Goal: Obtain resource: Obtain resource

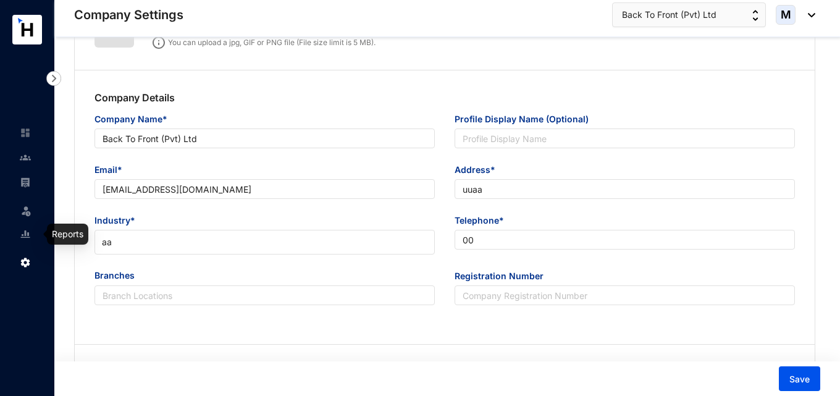
drag, startPoint x: 0, startPoint y: 0, endPoint x: 28, endPoint y: 234, distance: 235.9
click at [28, 234] on img at bounding box center [25, 234] width 11 height 11
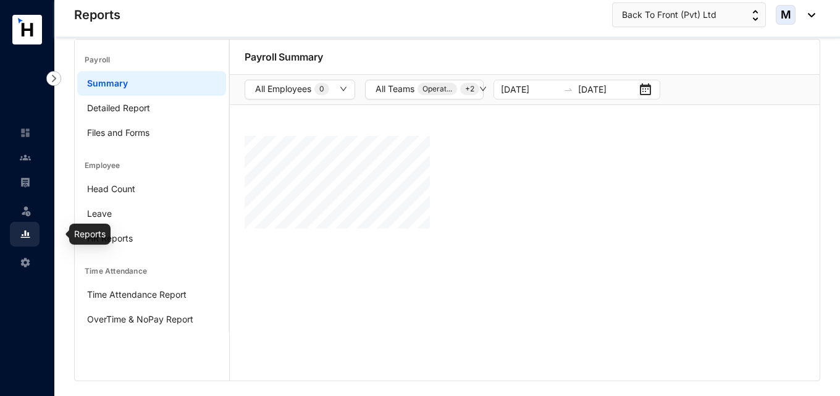
scroll to position [13, 0]
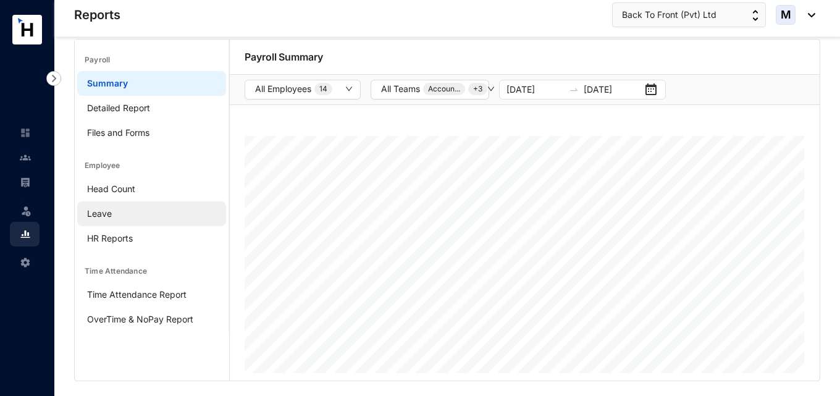
click at [110, 210] on link "Leave" at bounding box center [99, 213] width 25 height 11
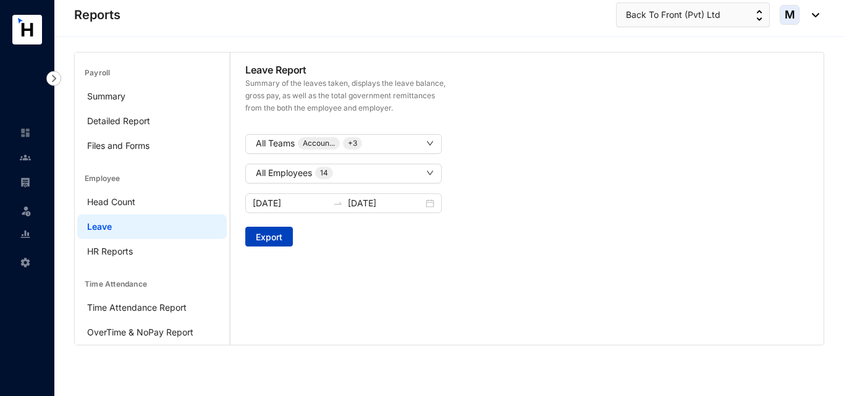
click at [284, 235] on button "Export" at bounding box center [269, 237] width 48 height 20
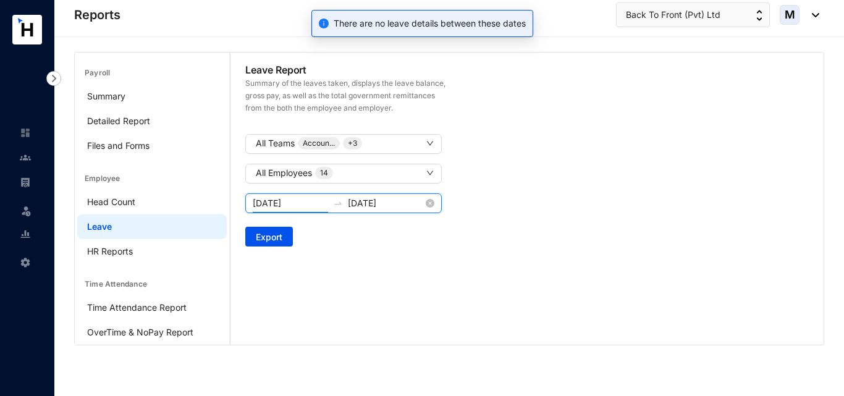
click at [301, 205] on input "[DATE]" at bounding box center [290, 204] width 75 height 14
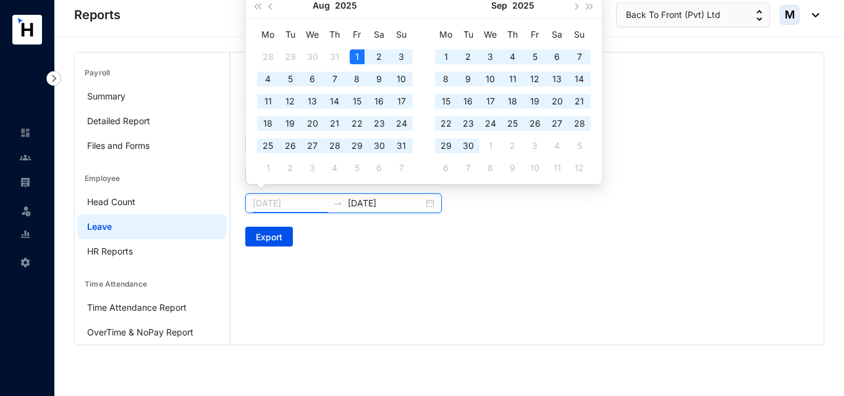
type input "[DATE]"
click at [425, 238] on div "Leave Report Summary of the leaves taken, displays the leave balance, gross pay…" at bounding box center [527, 155] width 593 height 204
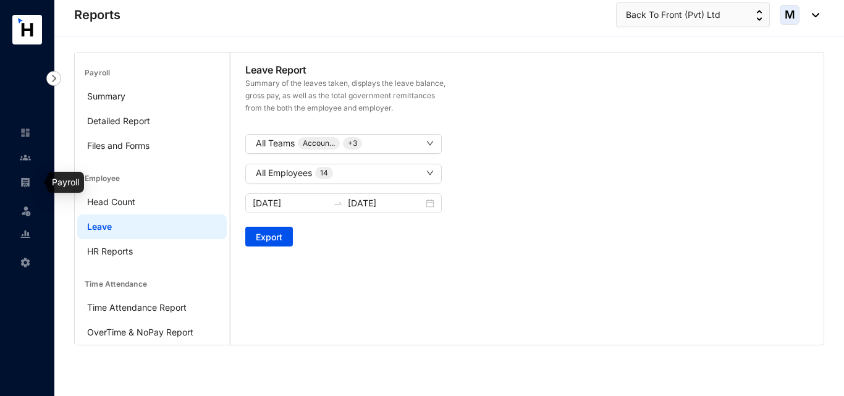
click at [24, 187] on img at bounding box center [25, 182] width 11 height 11
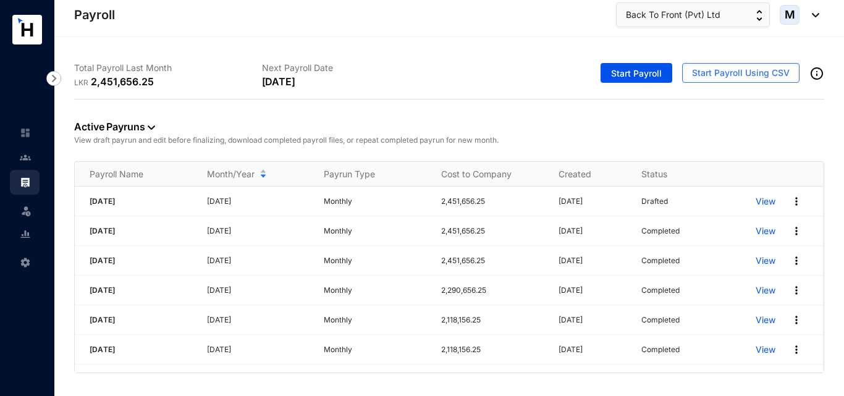
click at [27, 217] on span at bounding box center [26, 209] width 12 height 25
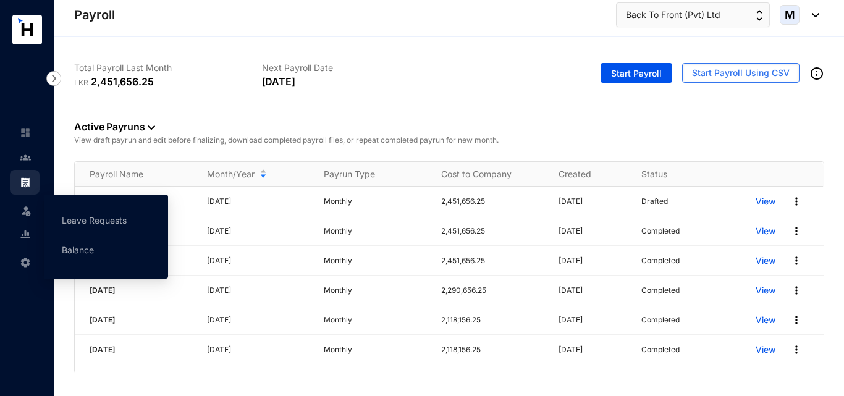
click at [20, 209] on img at bounding box center [26, 211] width 12 height 12
click at [77, 248] on link "Balance" at bounding box center [78, 250] width 32 height 11
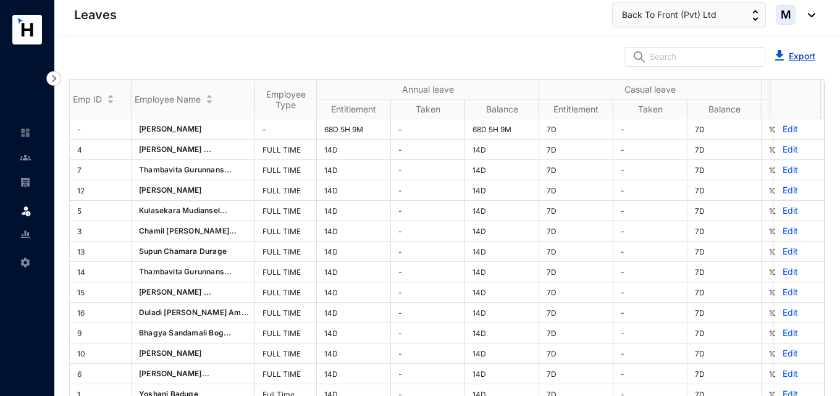
click at [789, 57] on link "Export" at bounding box center [802, 56] width 27 height 11
